Goal: Task Accomplishment & Management: Use online tool/utility

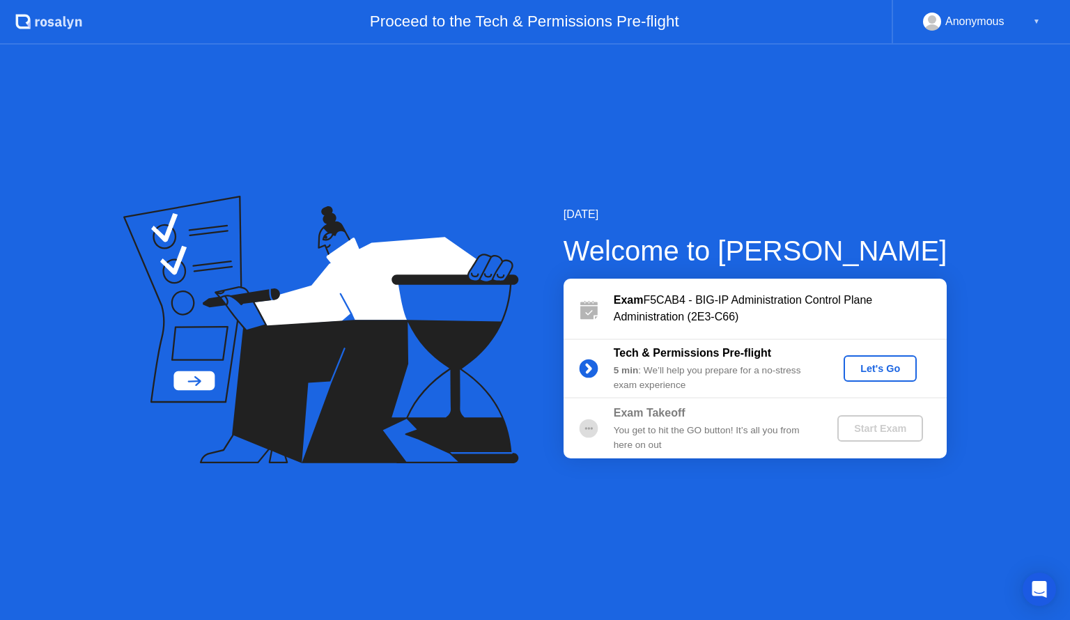
click at [875, 365] on div "Let's Go" at bounding box center [880, 368] width 62 height 11
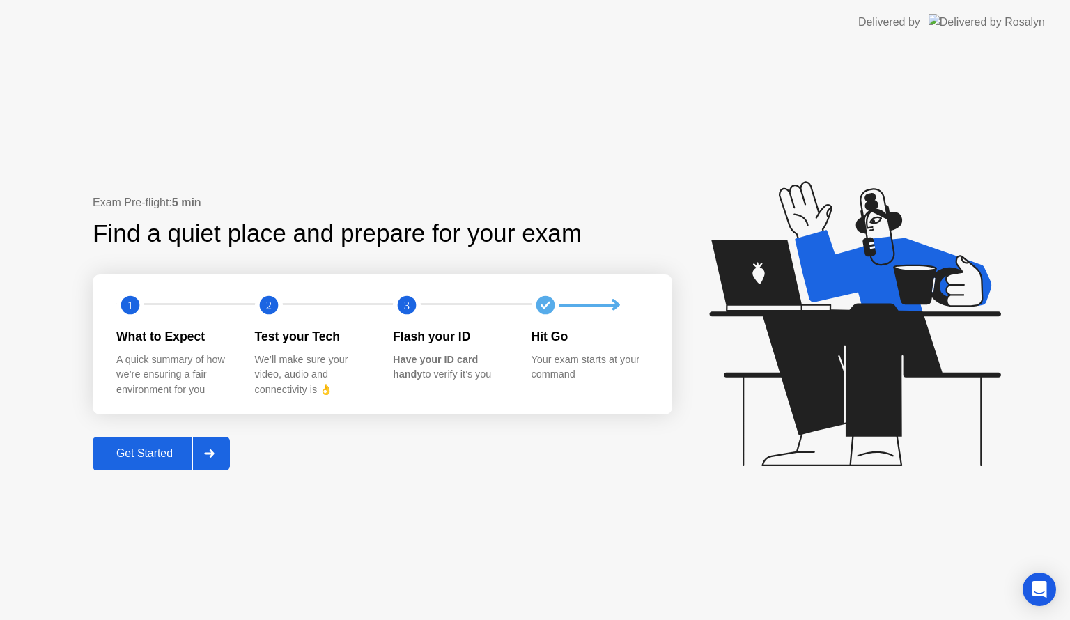
click at [208, 443] on div at bounding box center [208, 453] width 33 height 32
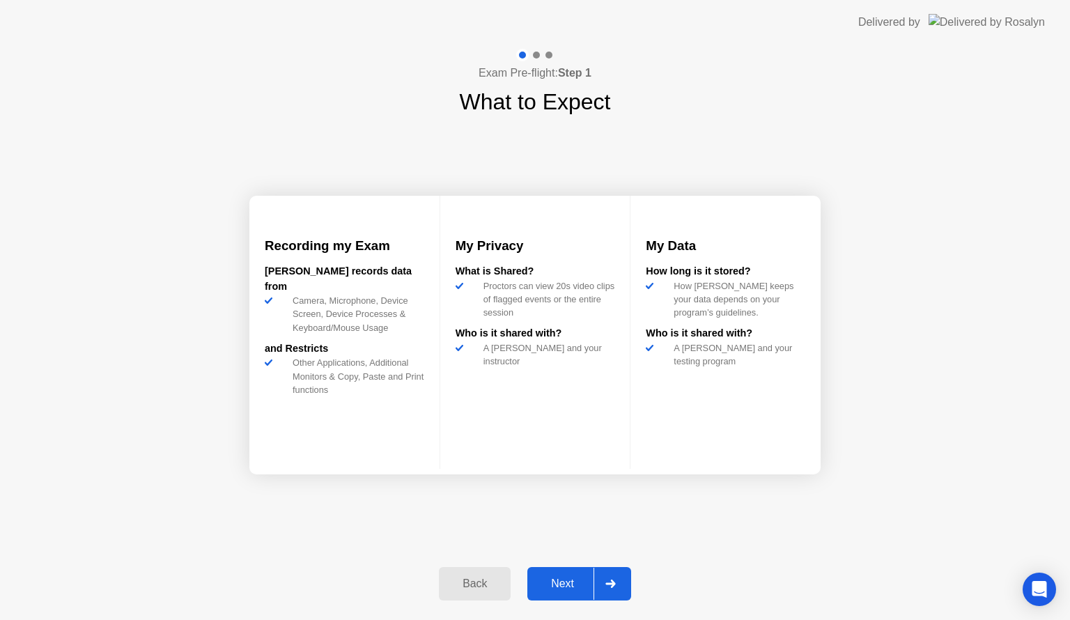
click at [550, 568] on button "Next" at bounding box center [579, 583] width 104 height 33
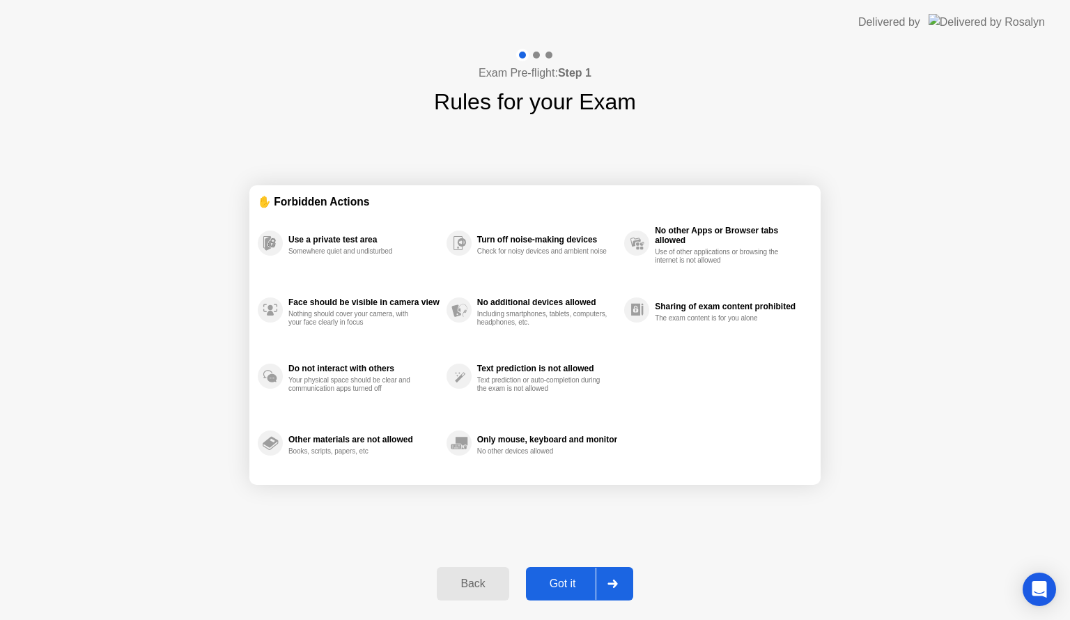
click at [550, 568] on button "Got it" at bounding box center [579, 583] width 107 height 33
select select "Available cameras"
select select "Available speakers"
select select "Available microphones"
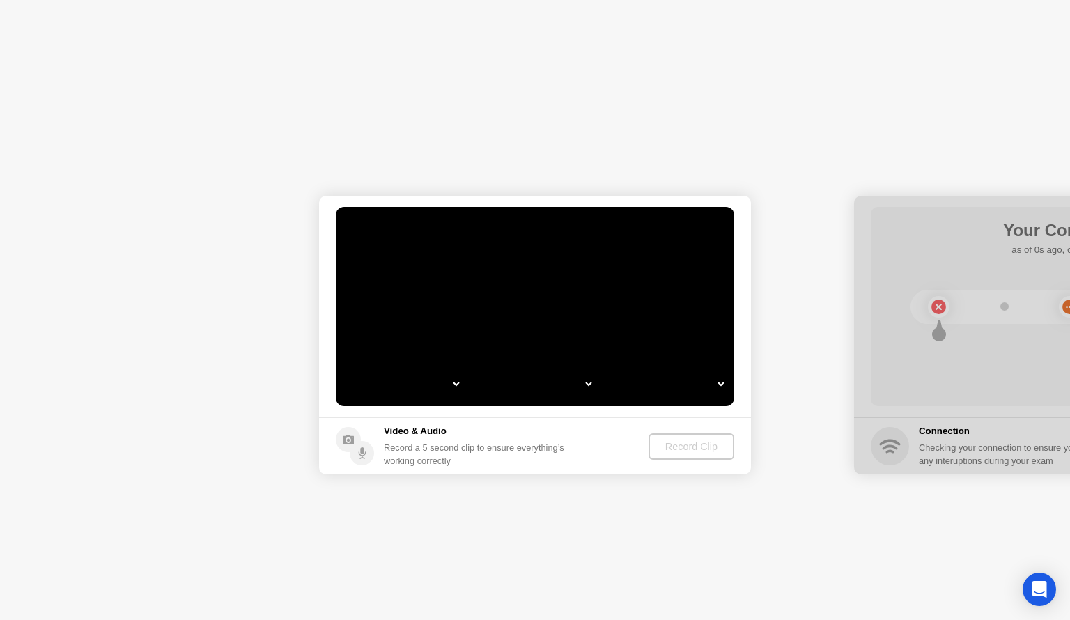
select select "*"
select select "**********"
select select "*******"
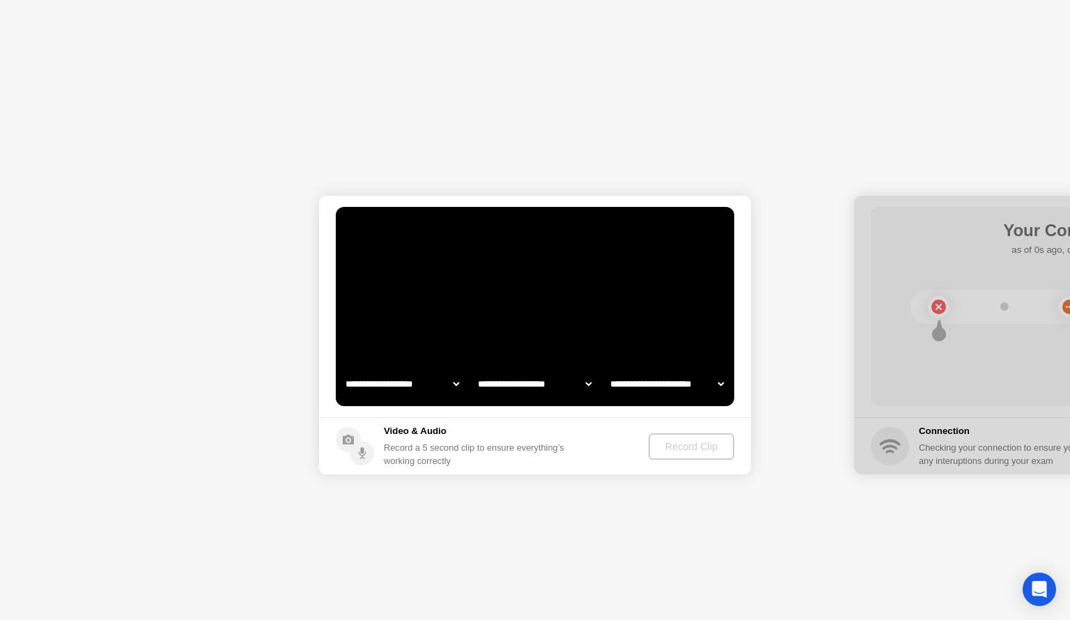
select select "*******"
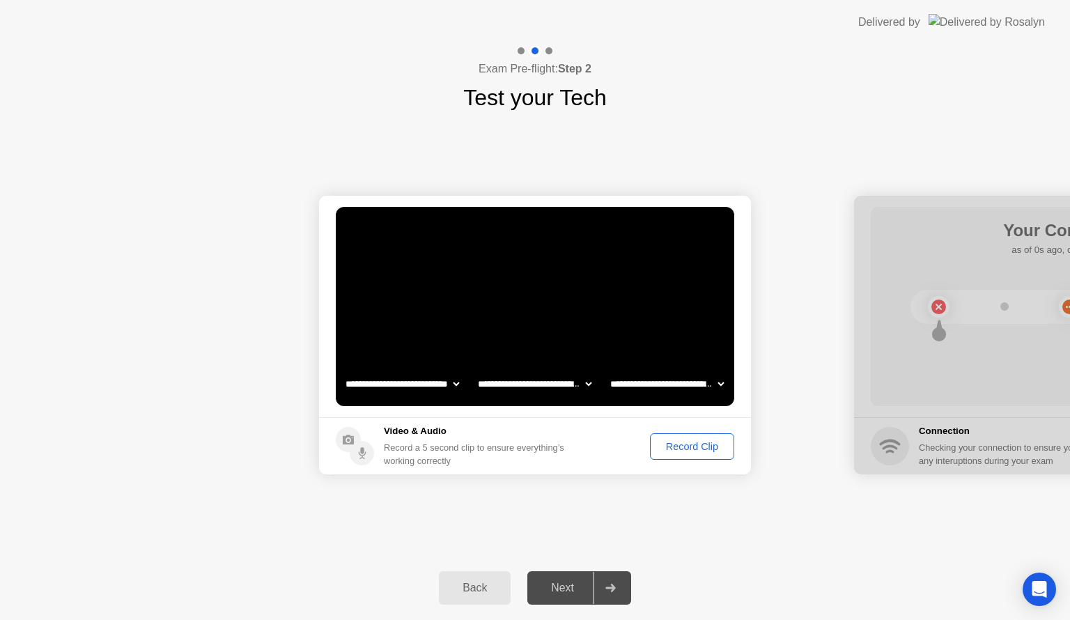
click at [1069, 69] on div "Exam Pre-flight: Step 2 Test your Tech" at bounding box center [535, 80] width 1070 height 70
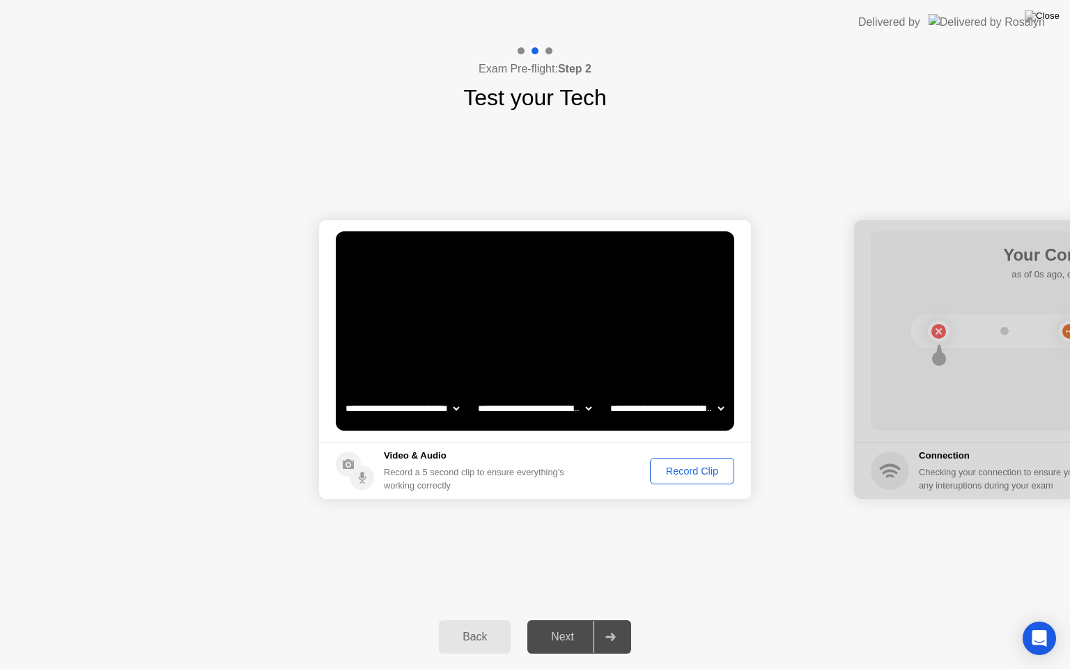
click at [694, 480] on button "Record Clip" at bounding box center [692, 471] width 84 height 26
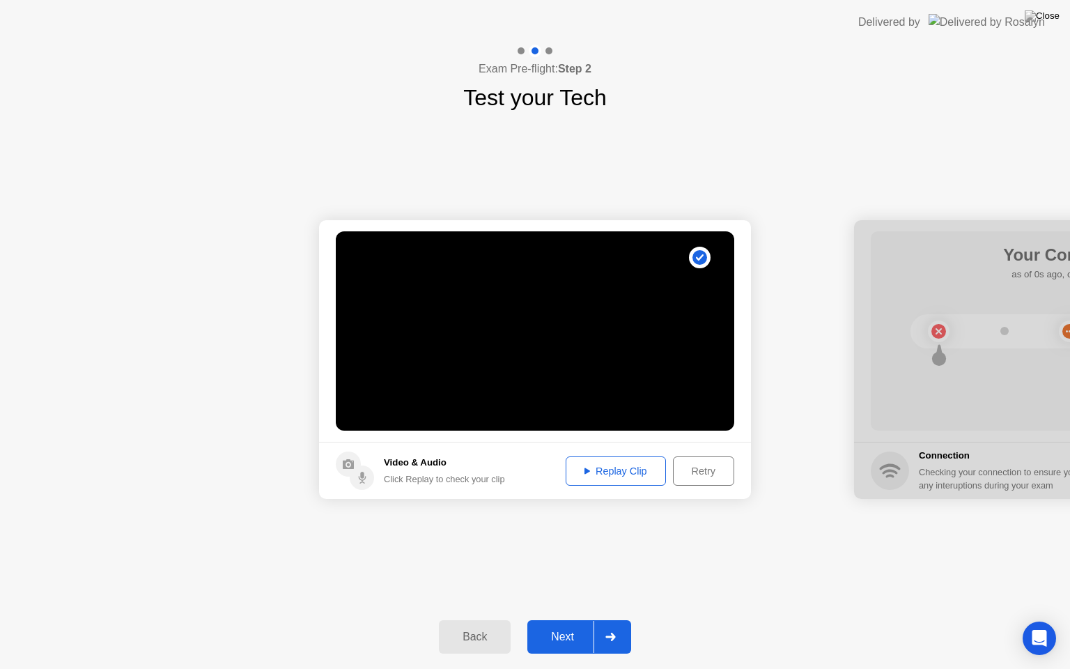
click at [605, 460] on button "Replay Clip" at bounding box center [616, 470] width 100 height 29
click at [574, 619] on button "Next" at bounding box center [579, 636] width 104 height 33
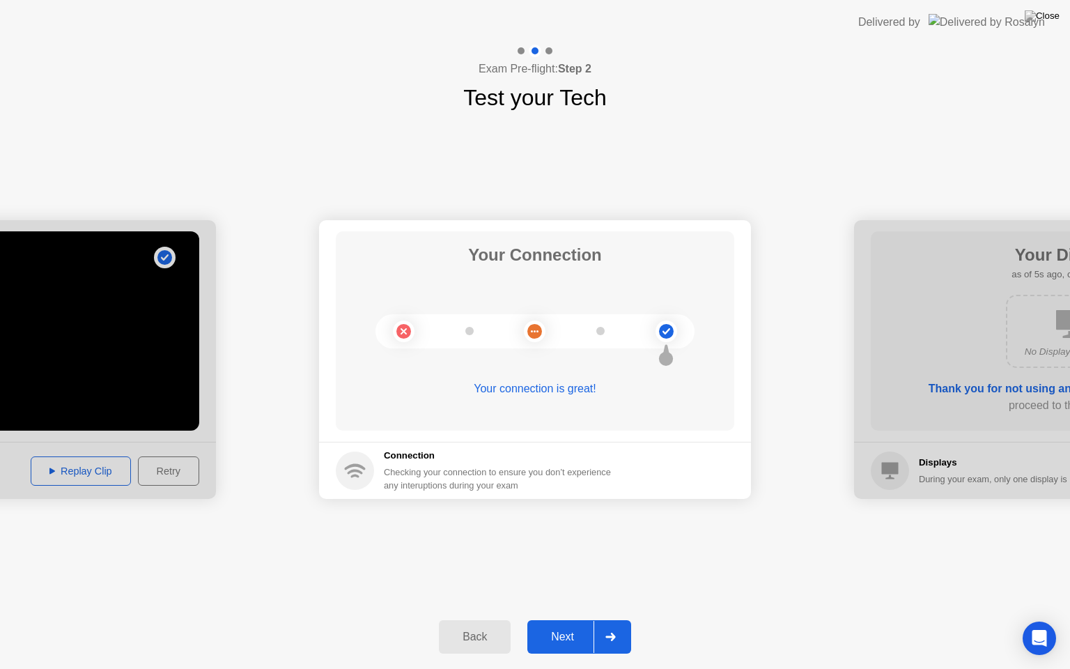
click at [568, 619] on div "Next" at bounding box center [563, 636] width 62 height 13
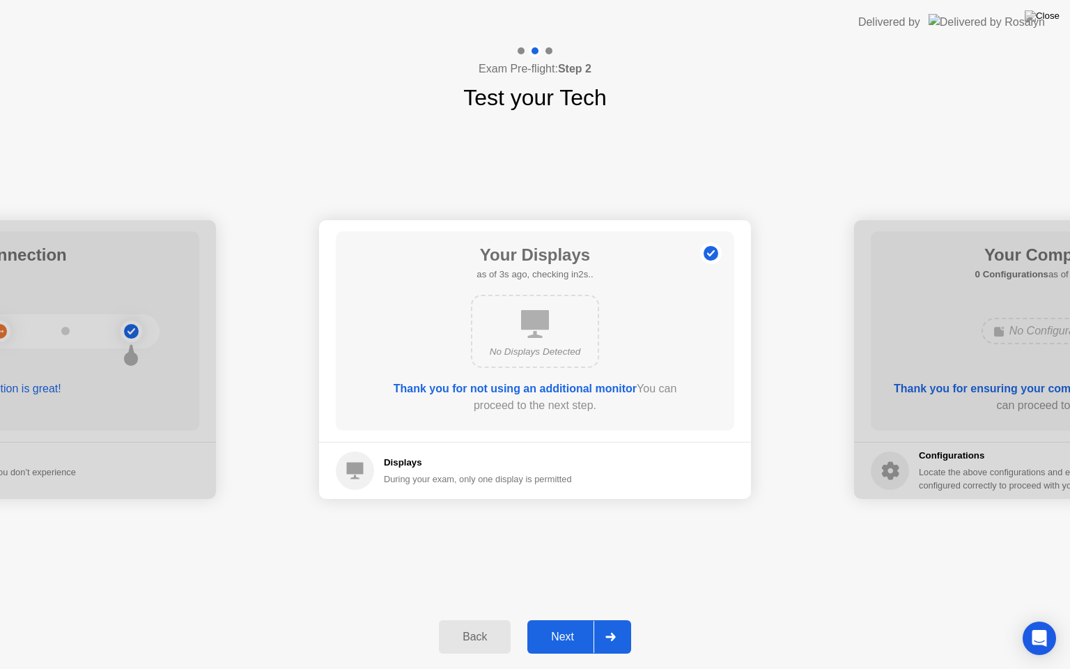
click at [483, 619] on div "Back" at bounding box center [474, 636] width 63 height 13
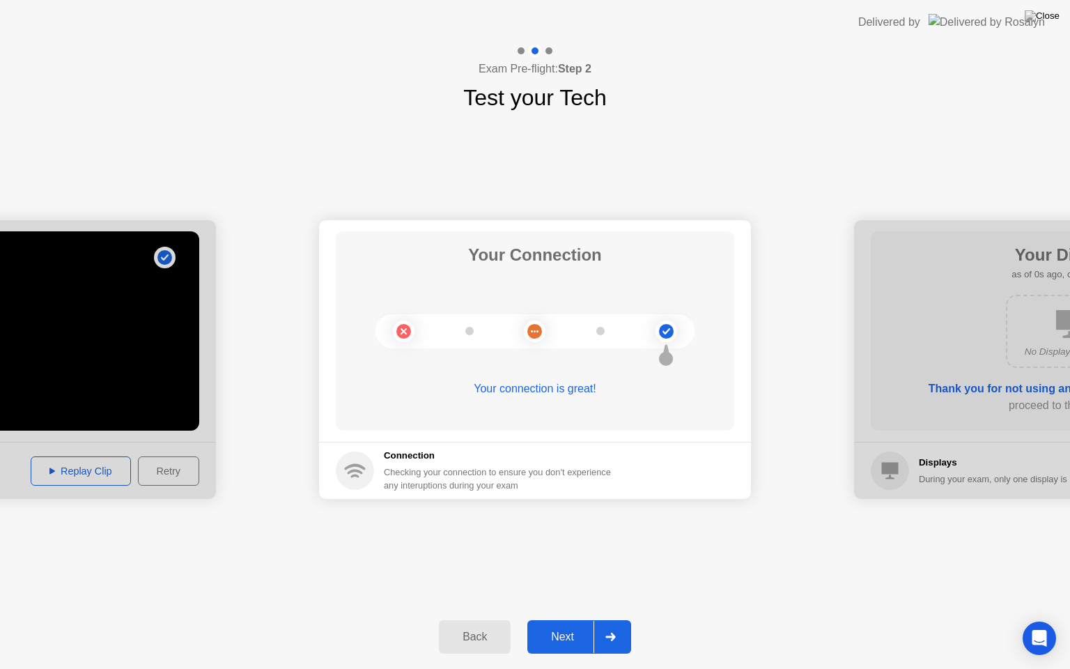
click at [483, 619] on div "Back" at bounding box center [474, 636] width 63 height 13
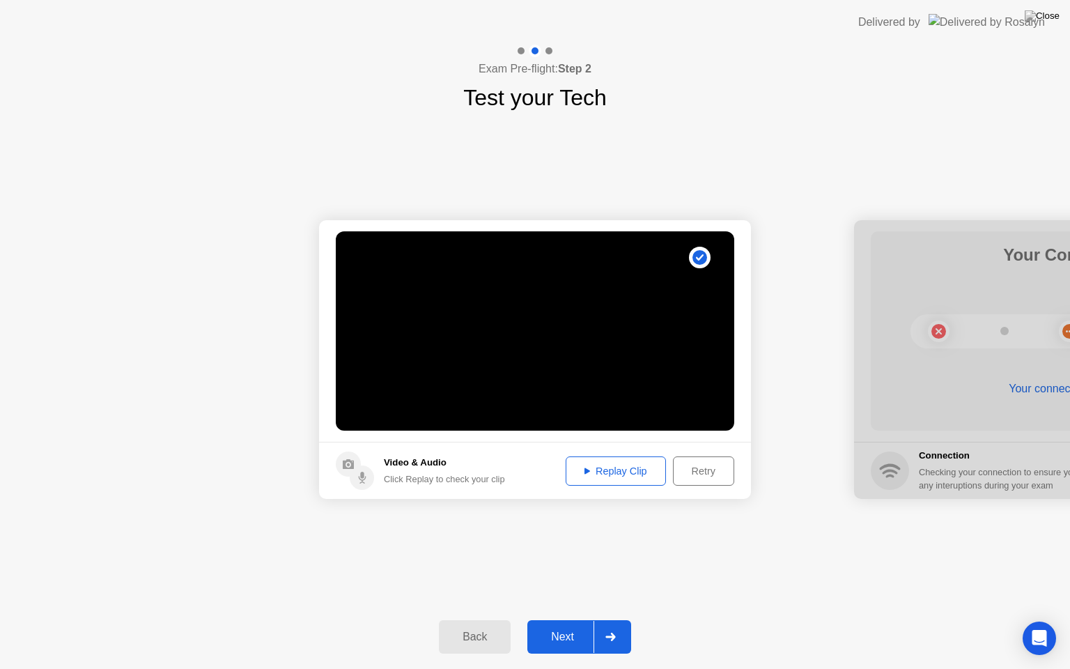
click at [587, 619] on button "Next" at bounding box center [579, 636] width 104 height 33
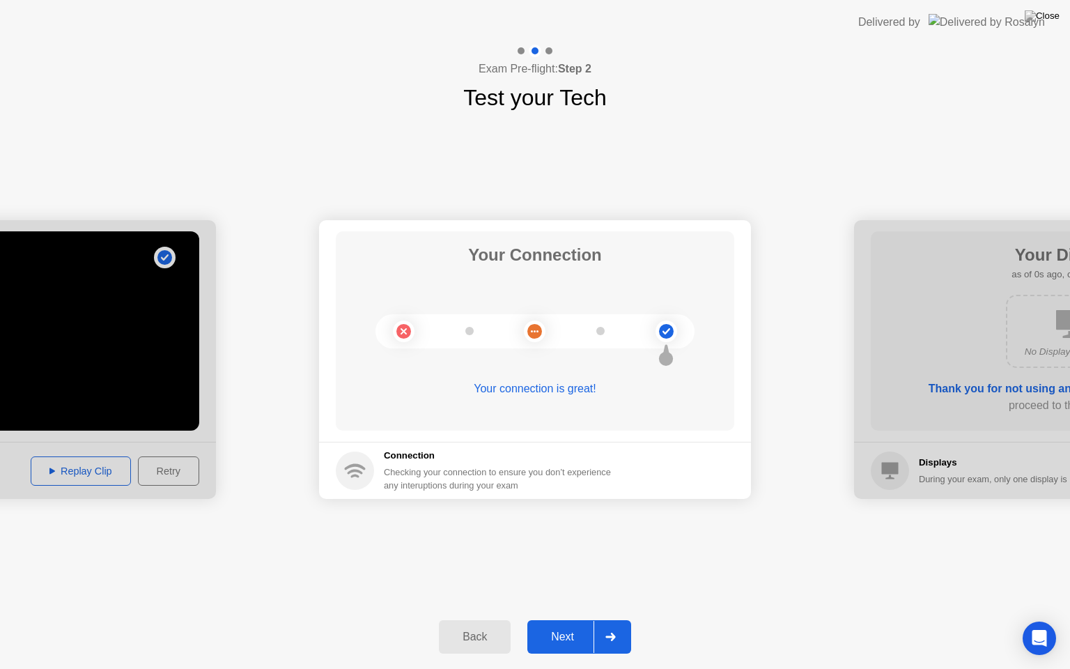
click at [587, 619] on button "Next" at bounding box center [579, 636] width 104 height 33
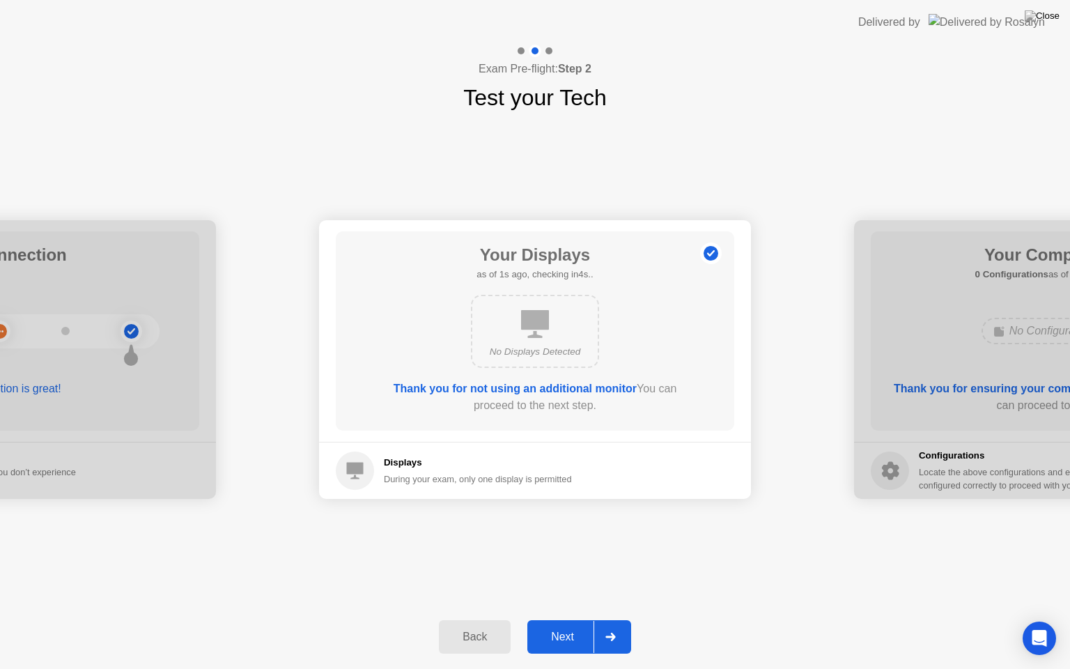
click at [587, 619] on button "Next" at bounding box center [579, 636] width 104 height 33
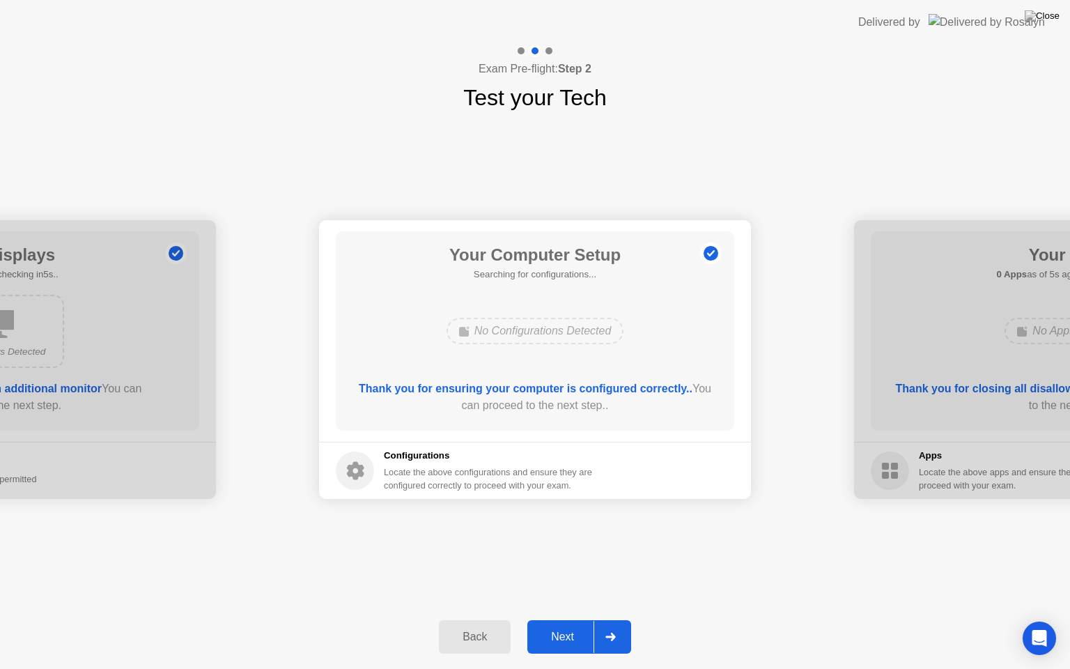
click at [587, 619] on button "Next" at bounding box center [579, 636] width 104 height 33
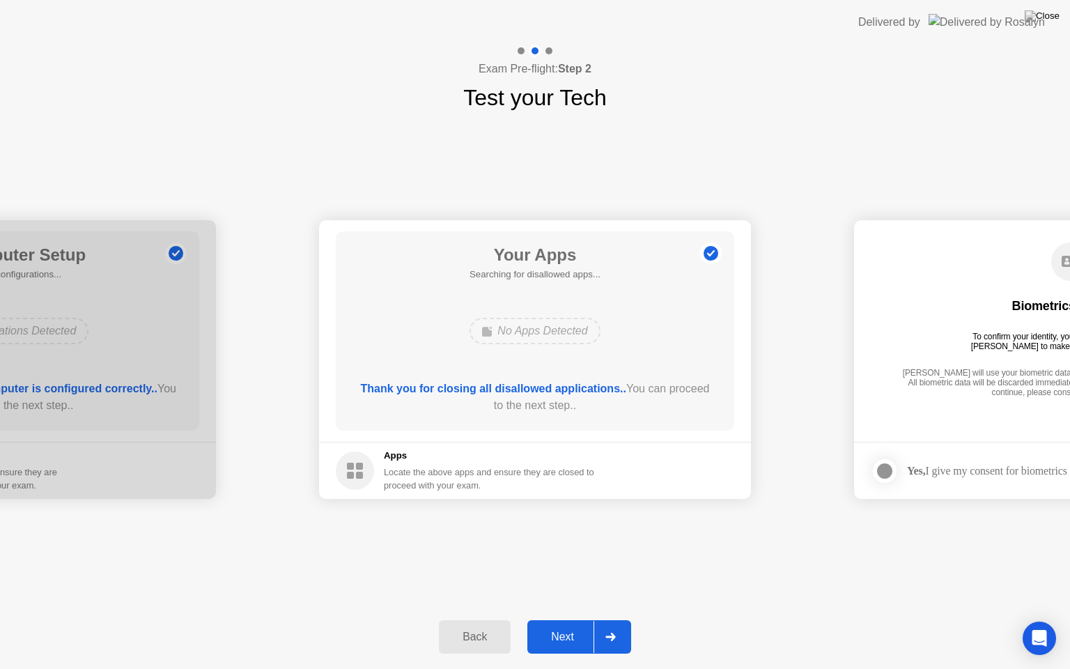
click at [587, 619] on button "Next" at bounding box center [579, 636] width 104 height 33
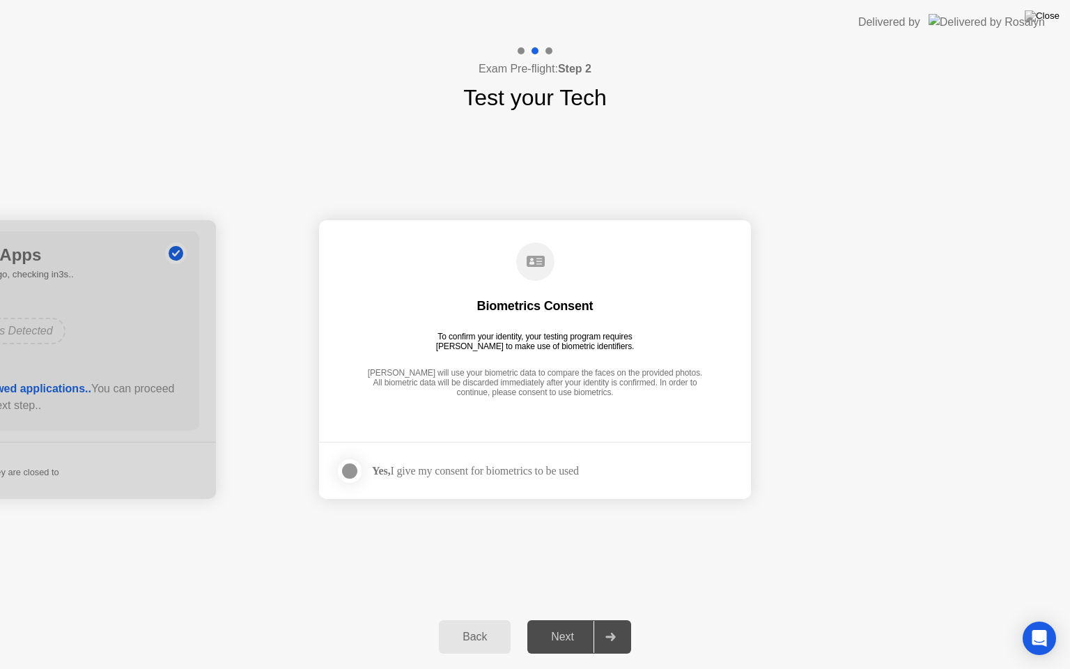
click at [460, 474] on div "Yes, I give my consent for biometrics to be used" at bounding box center [475, 470] width 207 height 13
click at [348, 476] on div at bounding box center [349, 471] width 17 height 17
click at [564, 613] on div "Back Next" at bounding box center [535, 637] width 1070 height 64
click at [566, 619] on div "Next" at bounding box center [563, 636] width 62 height 13
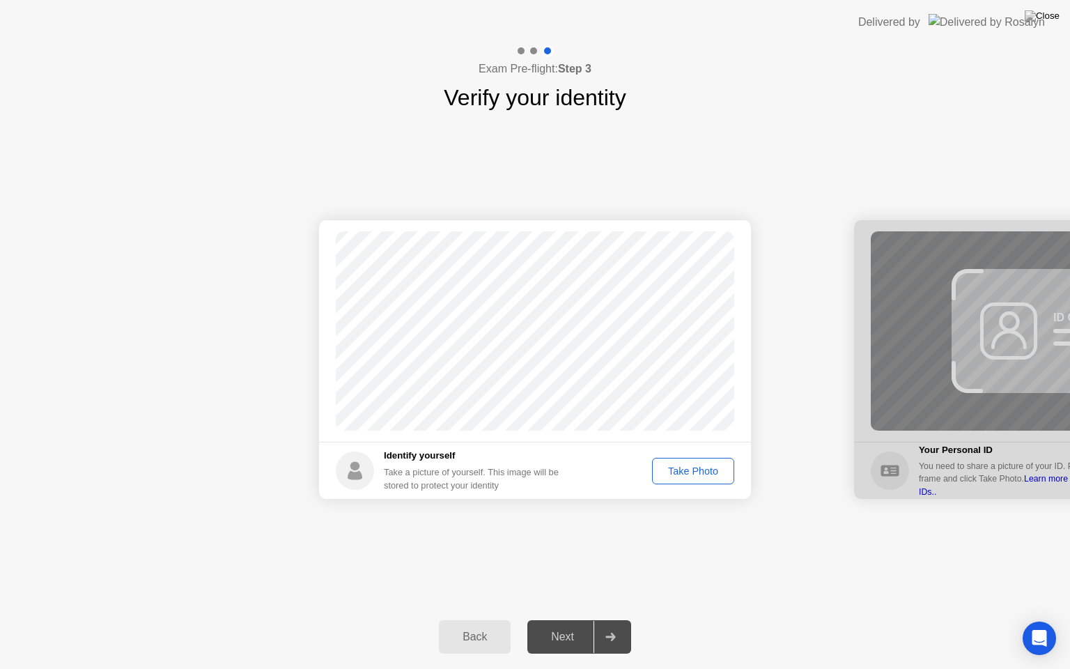
click at [685, 461] on button "Take Photo" at bounding box center [693, 471] width 82 height 26
click at [580, 619] on div "Next" at bounding box center [563, 636] width 62 height 13
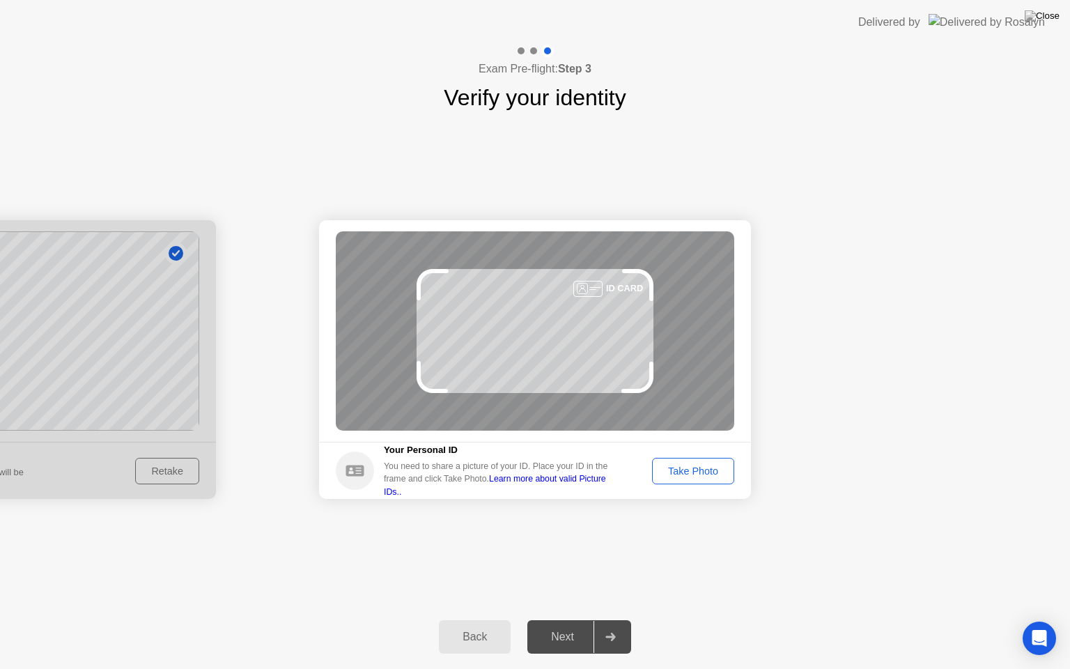
click at [683, 476] on div "Take Photo" at bounding box center [693, 470] width 72 height 11
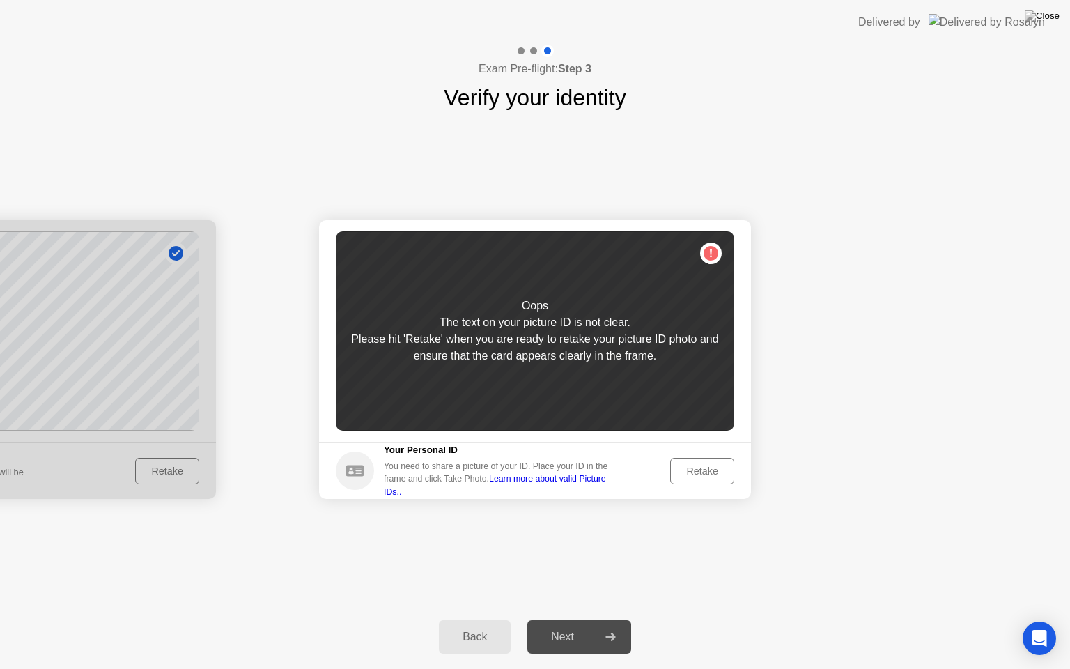
click at [683, 476] on div "Retake" at bounding box center [702, 470] width 54 height 11
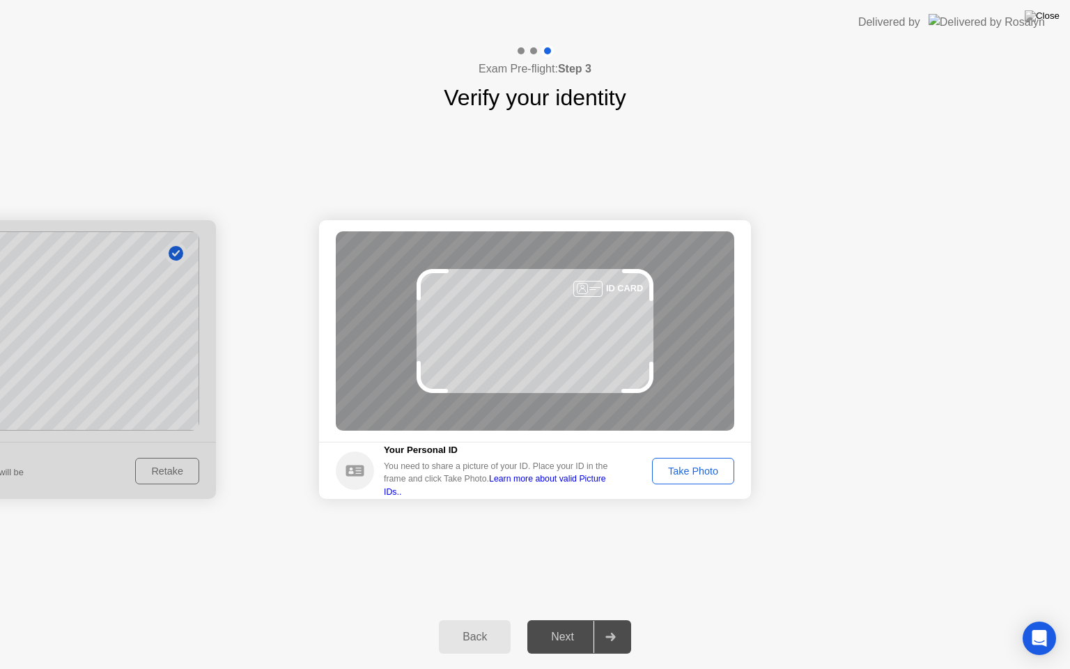
click at [683, 476] on div "Take Photo" at bounding box center [693, 470] width 72 height 11
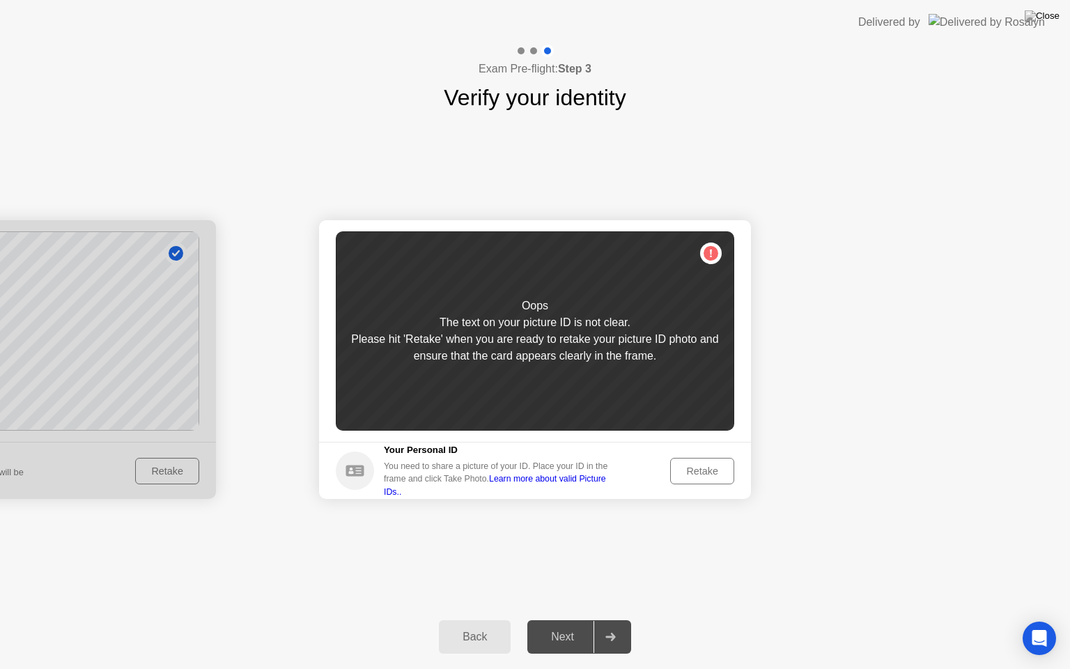
click at [683, 476] on div "Retake" at bounding box center [702, 470] width 54 height 11
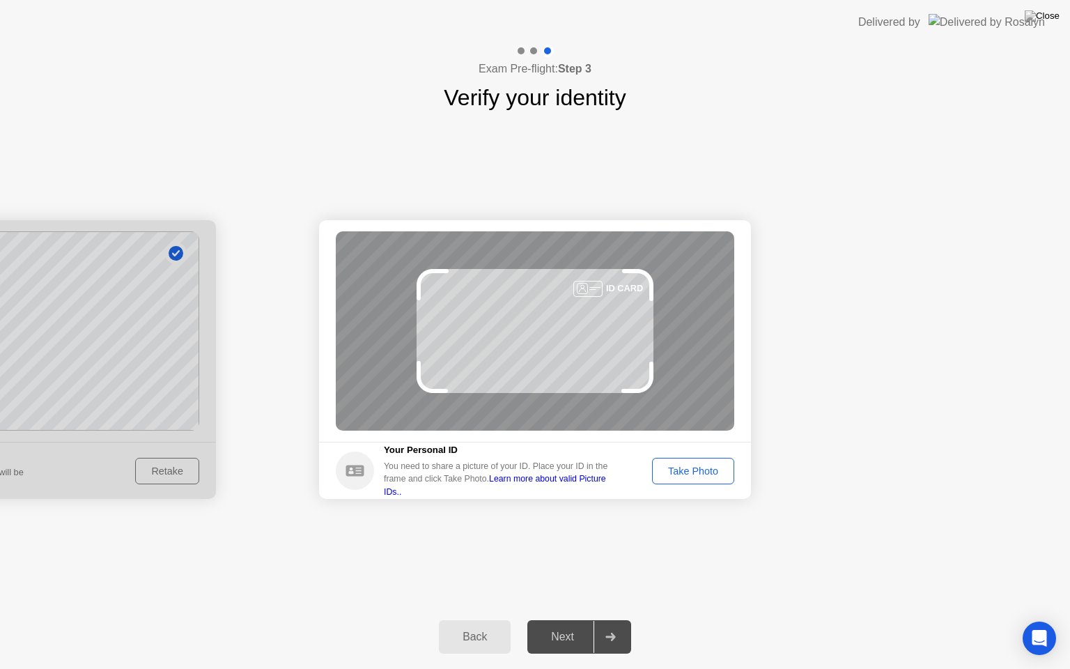
click at [685, 480] on button "Take Photo" at bounding box center [693, 471] width 82 height 26
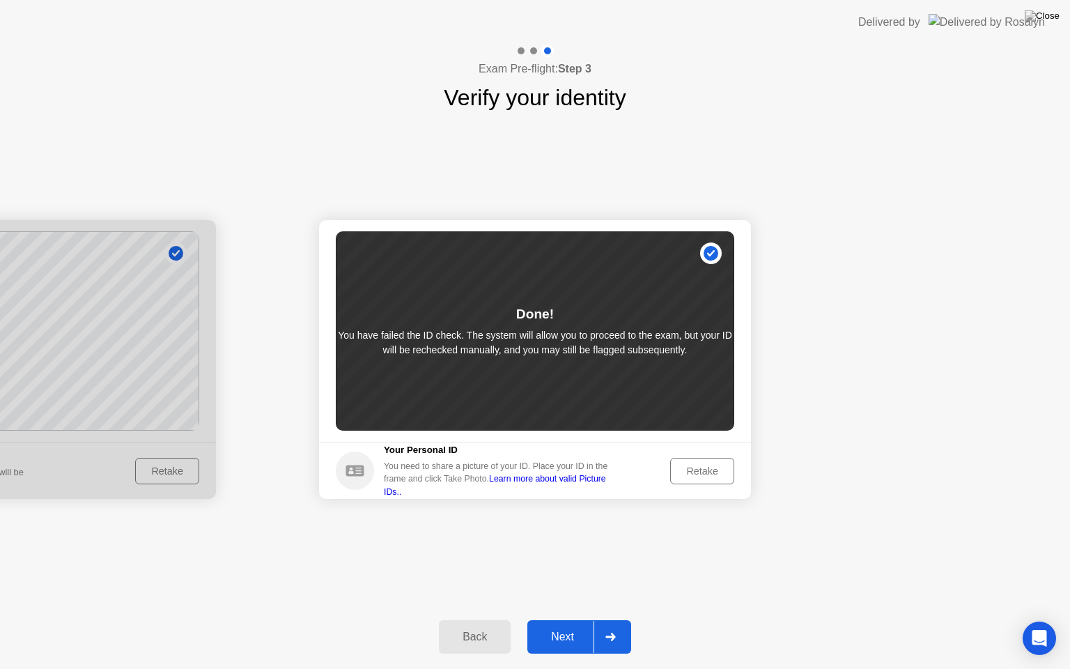
click at [566, 619] on button "Next" at bounding box center [579, 636] width 104 height 33
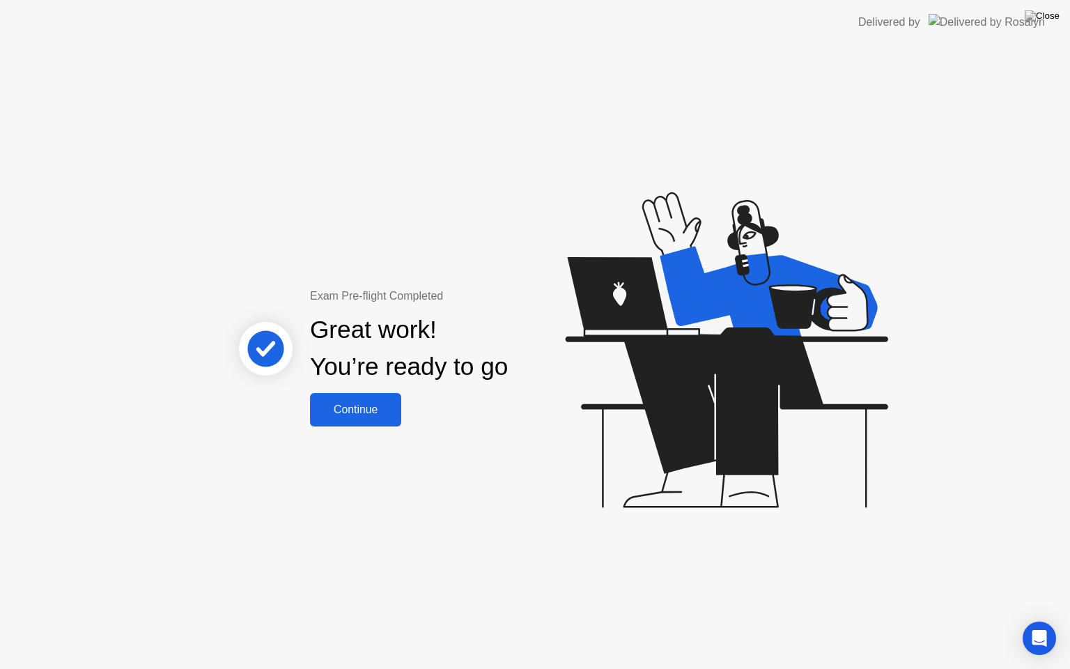
click at [377, 410] on div "Continue" at bounding box center [355, 409] width 83 height 13
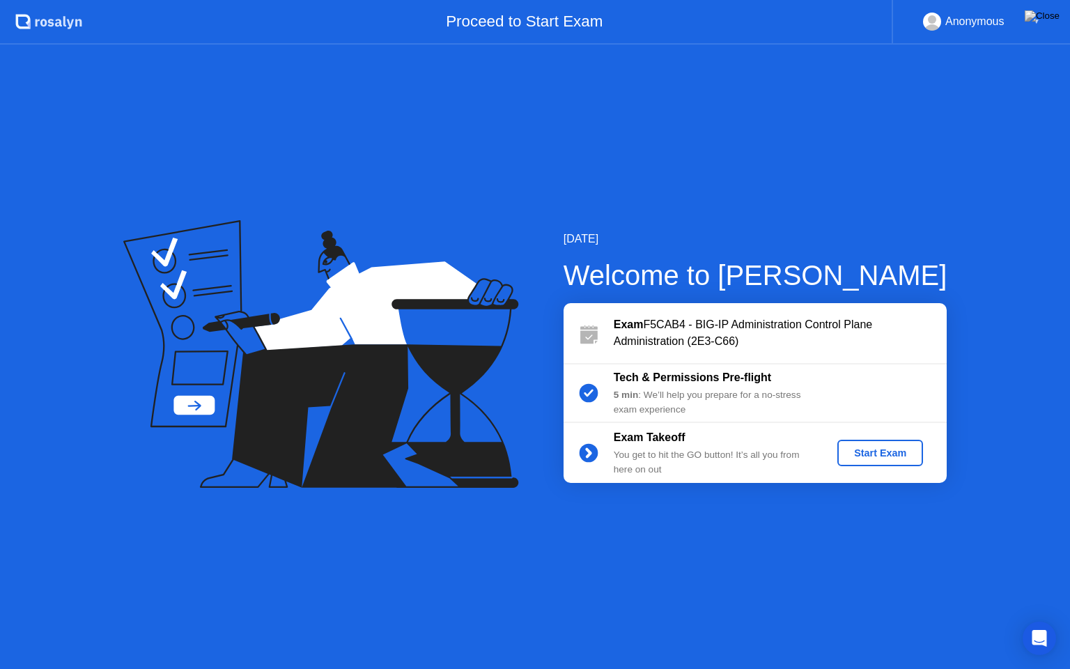
click at [872, 454] on div "Start Exam" at bounding box center [880, 452] width 75 height 11
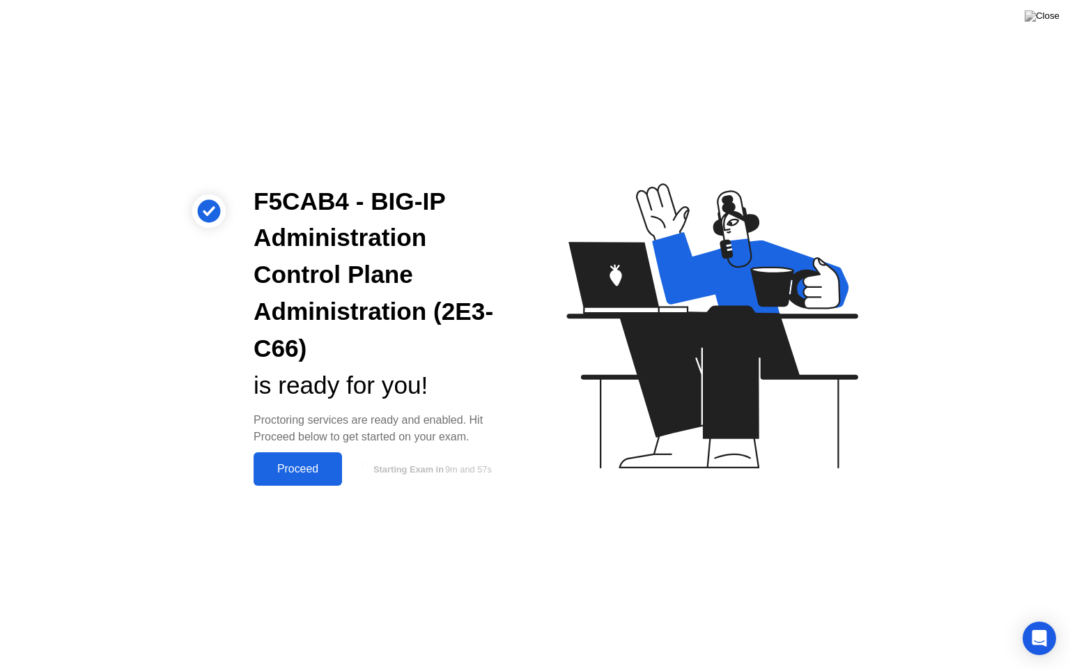
click at [313, 470] on div "Proceed" at bounding box center [298, 469] width 80 height 13
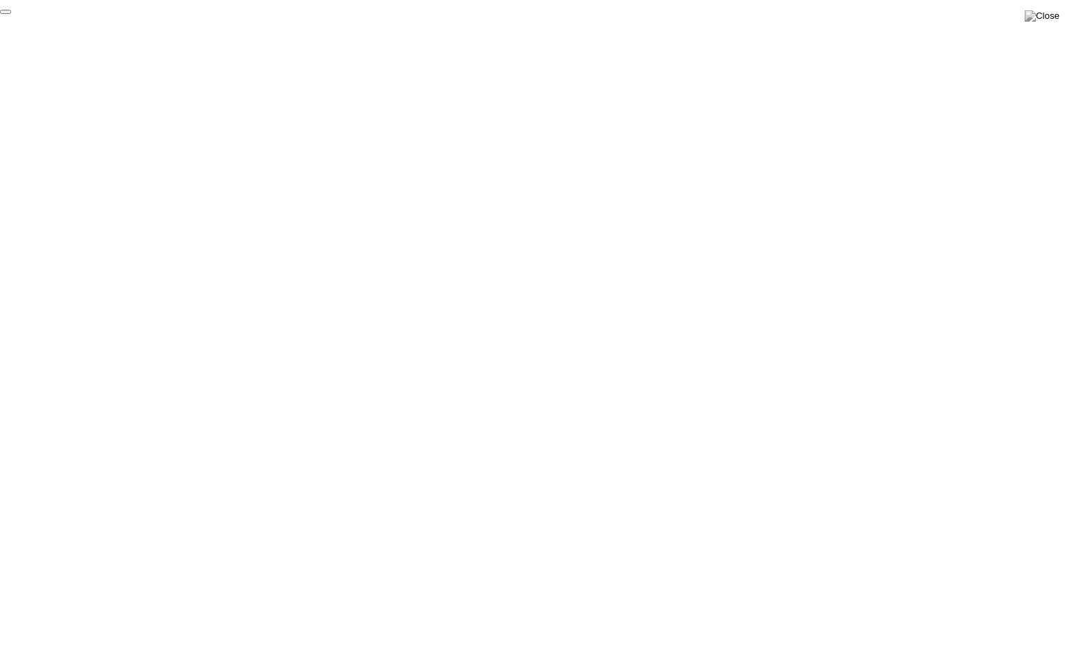
click div "End Proctoring Session"
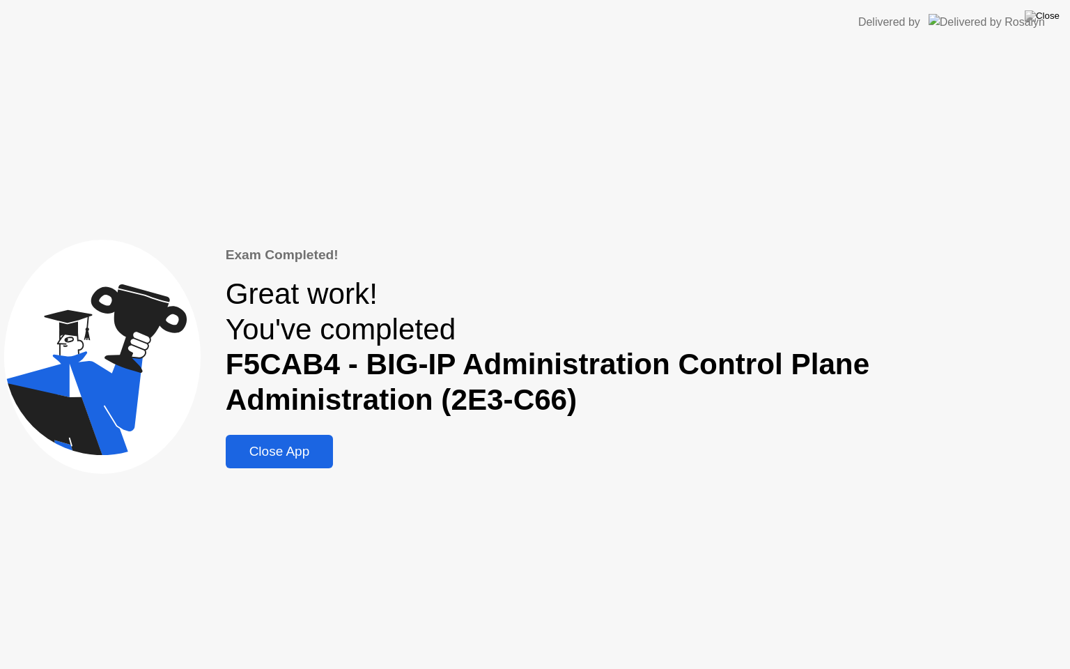
click at [273, 466] on button "Close App" at bounding box center [280, 451] width 108 height 33
